Goal: Information Seeking & Learning: Find specific fact

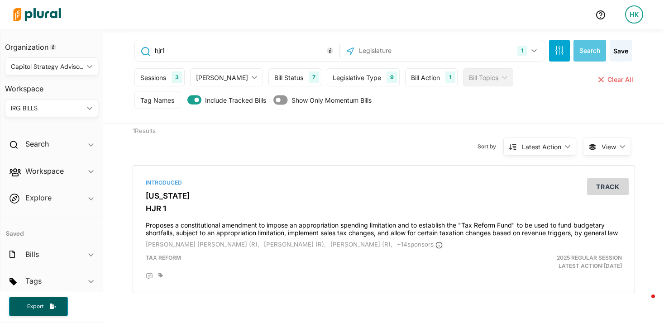
click at [467, 52] on div "1 [US_STATE] [GEOGRAPHIC_DATA] Congress [US_STATE] [US_STATE] [US_STATE] [US_ST…" at bounding box center [443, 50] width 200 height 17
click at [400, 56] on input "text" at bounding box center [406, 50] width 97 height 17
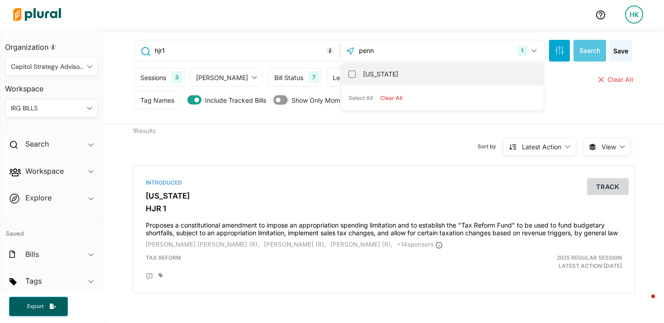
type input "penn"
click at [392, 69] on label "[US_STATE]" at bounding box center [449, 74] width 172 height 14
click at [356, 71] on input "[US_STATE]" at bounding box center [352, 74] width 7 height 7
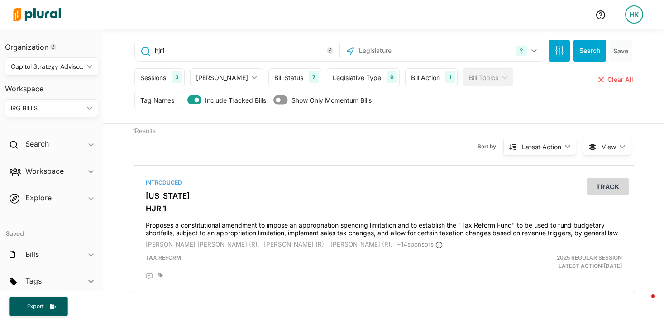
click at [260, 53] on input "hjr1" at bounding box center [245, 50] width 183 height 17
click at [246, 51] on input "hjr1" at bounding box center [245, 50] width 183 height 17
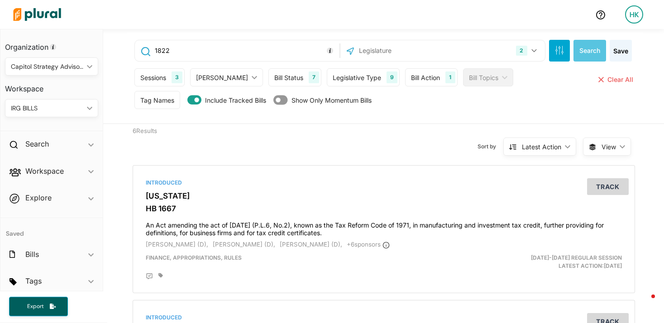
type input "hjr1"
